Goal: Information Seeking & Learning: Find an Auditor

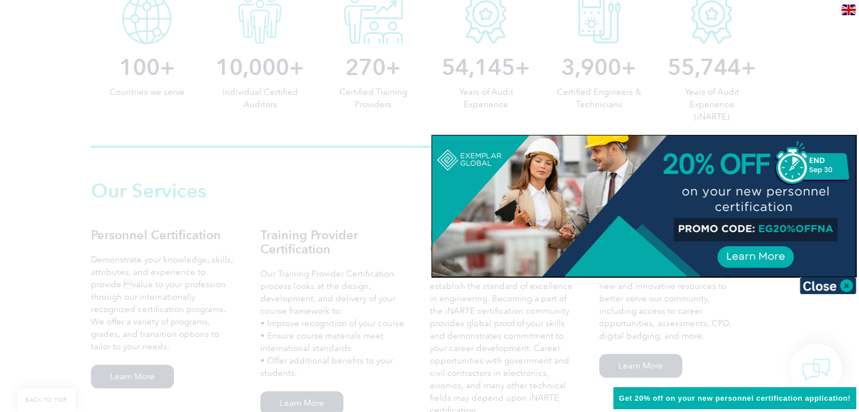
scroll to position [734, 0]
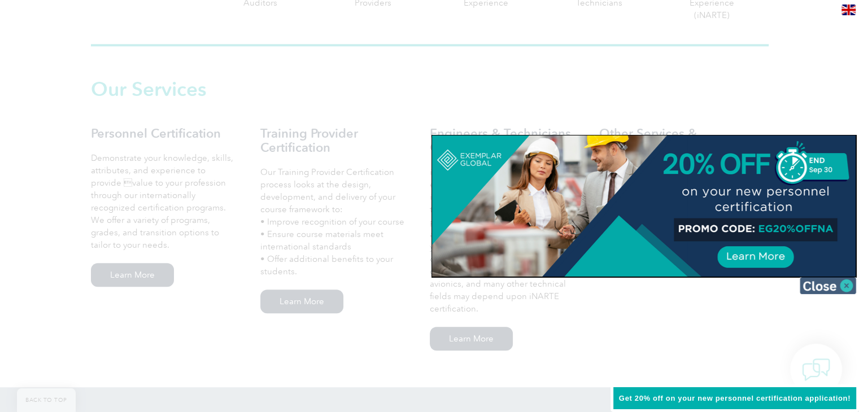
click at [842, 286] on img at bounding box center [827, 285] width 56 height 17
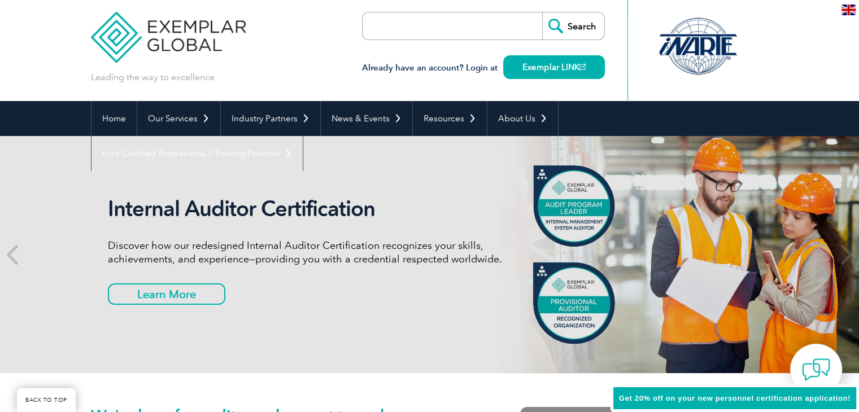
scroll to position [0, 0]
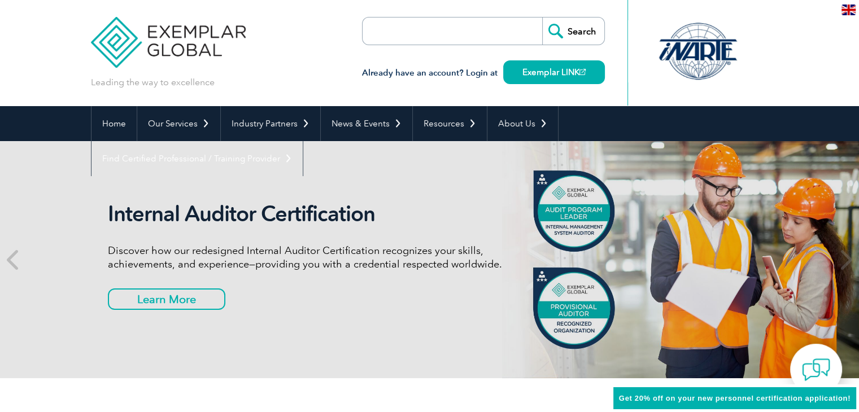
click at [426, 25] on input "search" at bounding box center [427, 31] width 119 height 27
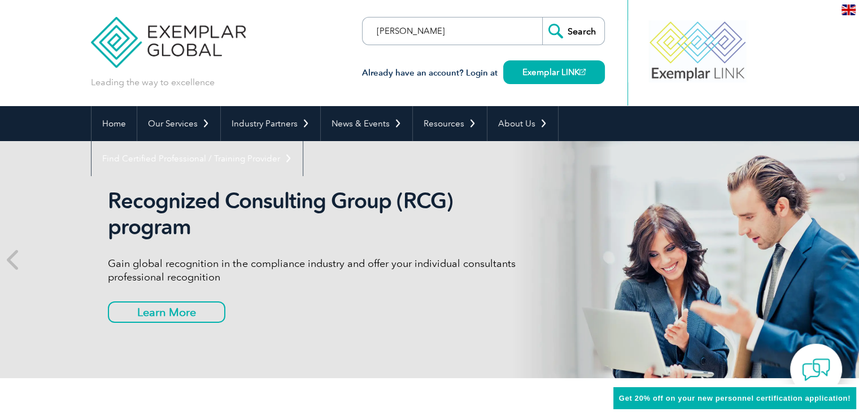
type input "[PERSON_NAME]"
click at [572, 30] on input "Search" at bounding box center [573, 31] width 62 height 27
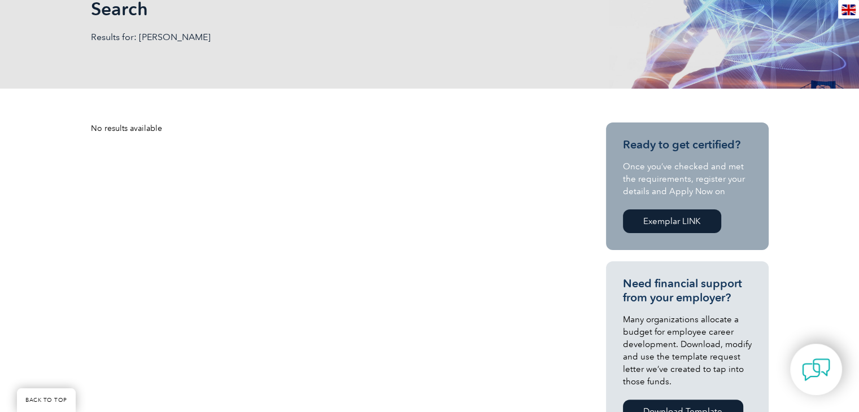
scroll to position [169, 0]
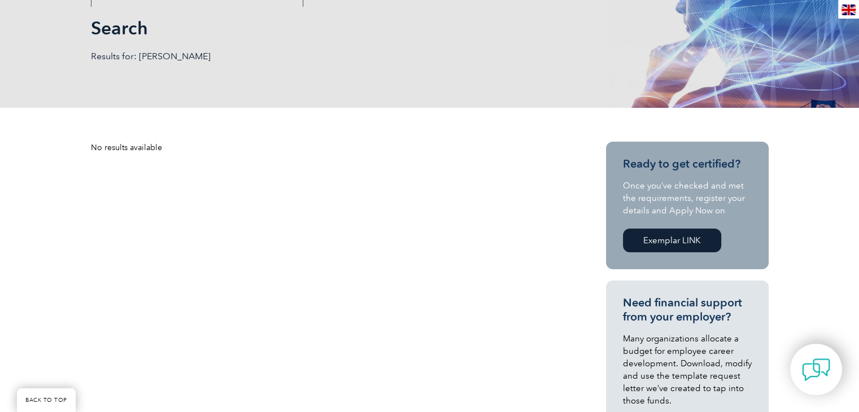
click at [682, 241] on link "Exemplar LINK" at bounding box center [672, 241] width 98 height 24
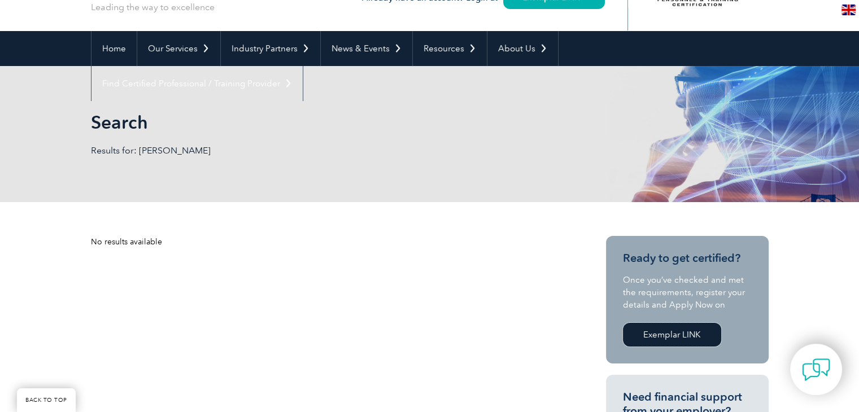
scroll to position [0, 0]
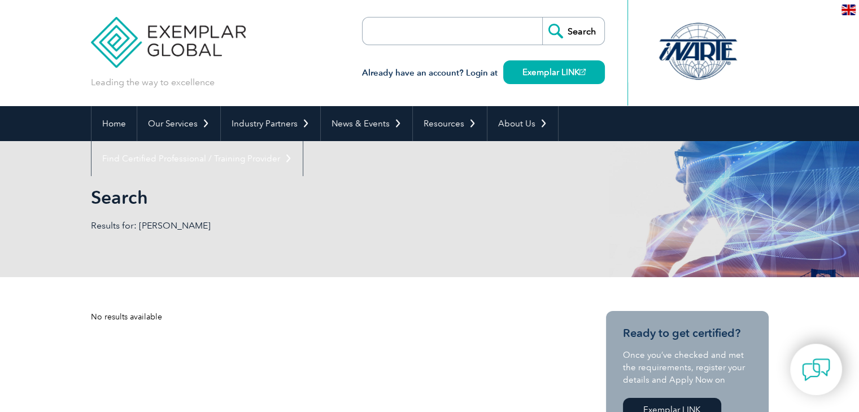
click at [438, 36] on input "search" at bounding box center [427, 31] width 119 height 27
type input "[PERSON_NAME]"
click at [578, 24] on input "Search" at bounding box center [573, 31] width 62 height 27
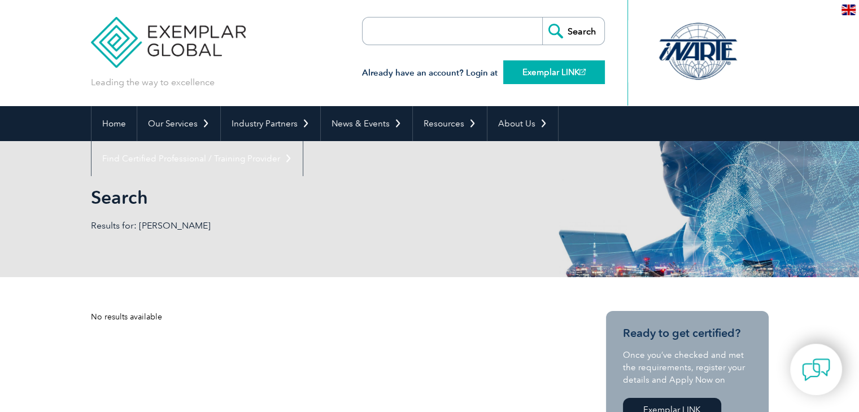
click at [558, 75] on link "Exemplar LINK" at bounding box center [554, 72] width 102 height 24
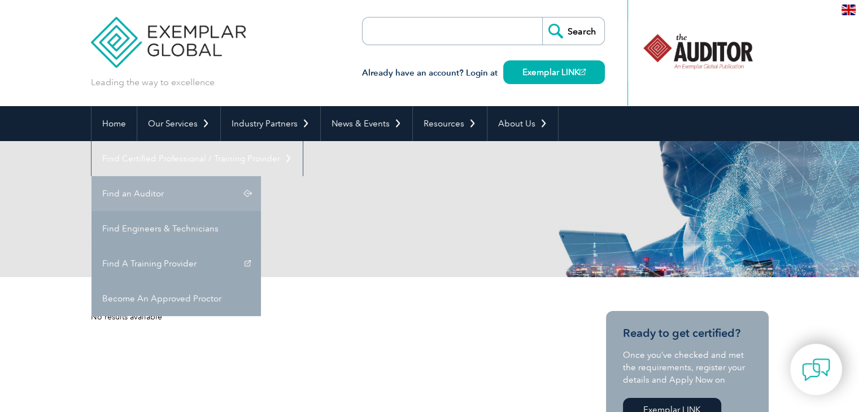
click at [261, 176] on link "Find an Auditor" at bounding box center [175, 193] width 169 height 35
